Goal: Obtain resource: Download file/media

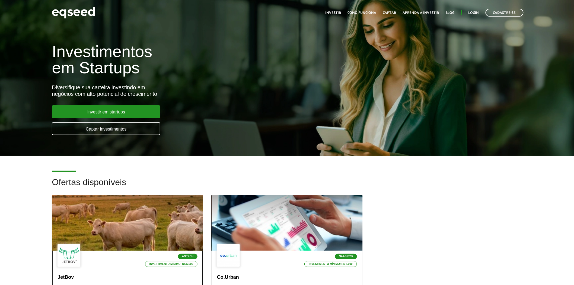
click at [102, 212] on div at bounding box center [128, 223] width 182 height 67
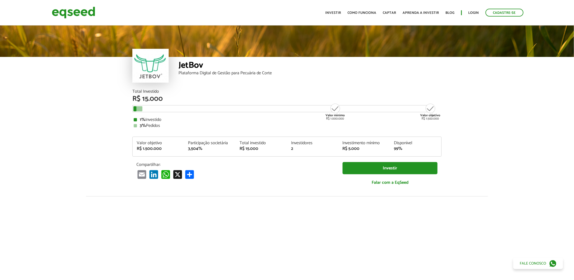
scroll to position [684, 0]
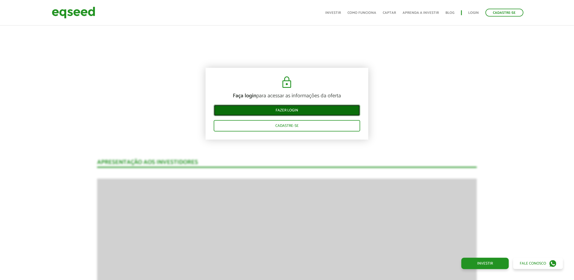
click at [300, 109] on link "Fazer login" at bounding box center [287, 110] width 147 height 11
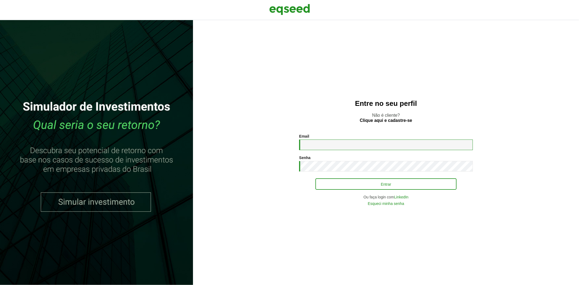
type input "**********"
click at [349, 182] on button "Entrar" at bounding box center [385, 184] width 141 height 10
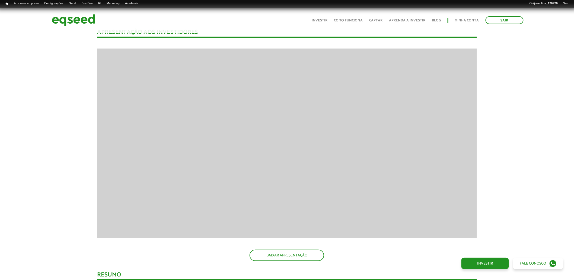
scroll to position [786, 0]
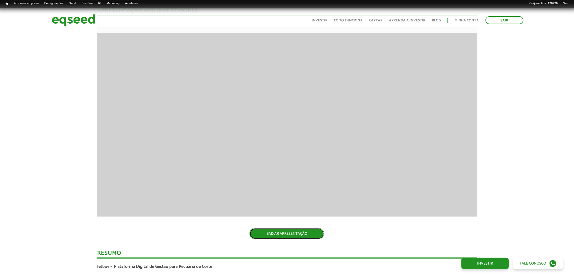
click at [292, 232] on link "BAIXAR APRESENTAÇÃO" at bounding box center [287, 233] width 75 height 11
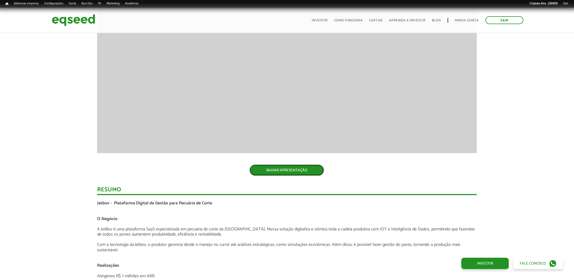
scroll to position [906, 0]
